Goal: Information Seeking & Learning: Compare options

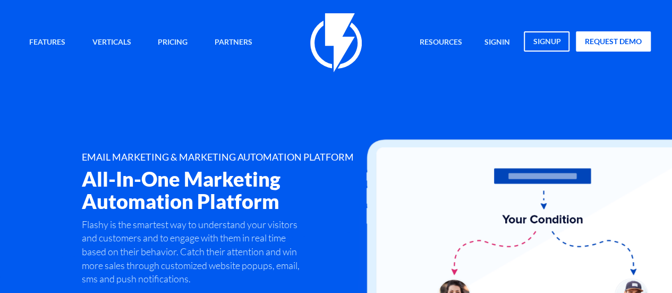
click at [171, 40] on link "Pricing" at bounding box center [173, 42] width 46 height 23
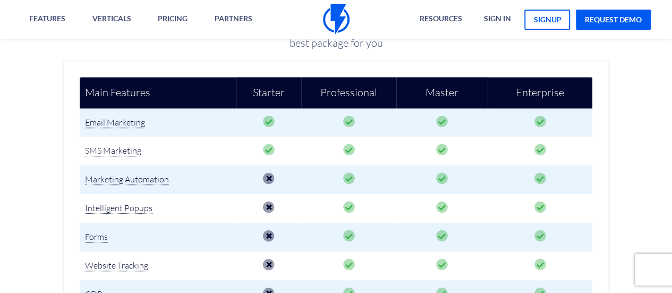
scroll to position [247, 0]
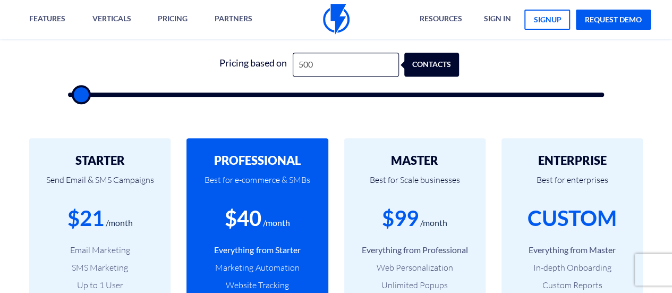
scroll to position [326, 0]
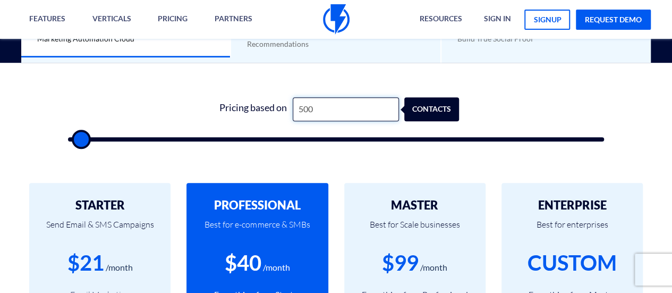
click at [358, 109] on input "500" at bounding box center [346, 109] width 106 height 24
type input "5,000"
type input "5000"
type input "50,000"
type input "50000"
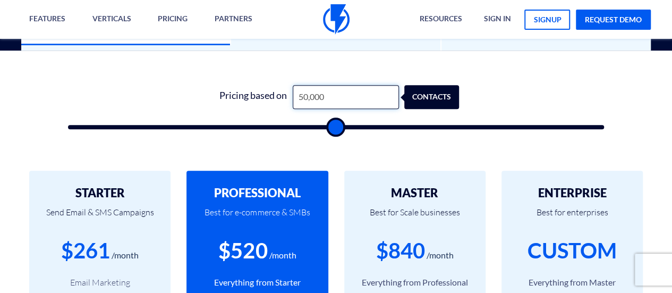
scroll to position [338, 0]
type input "50,000"
